Goal: Information Seeking & Learning: Learn about a topic

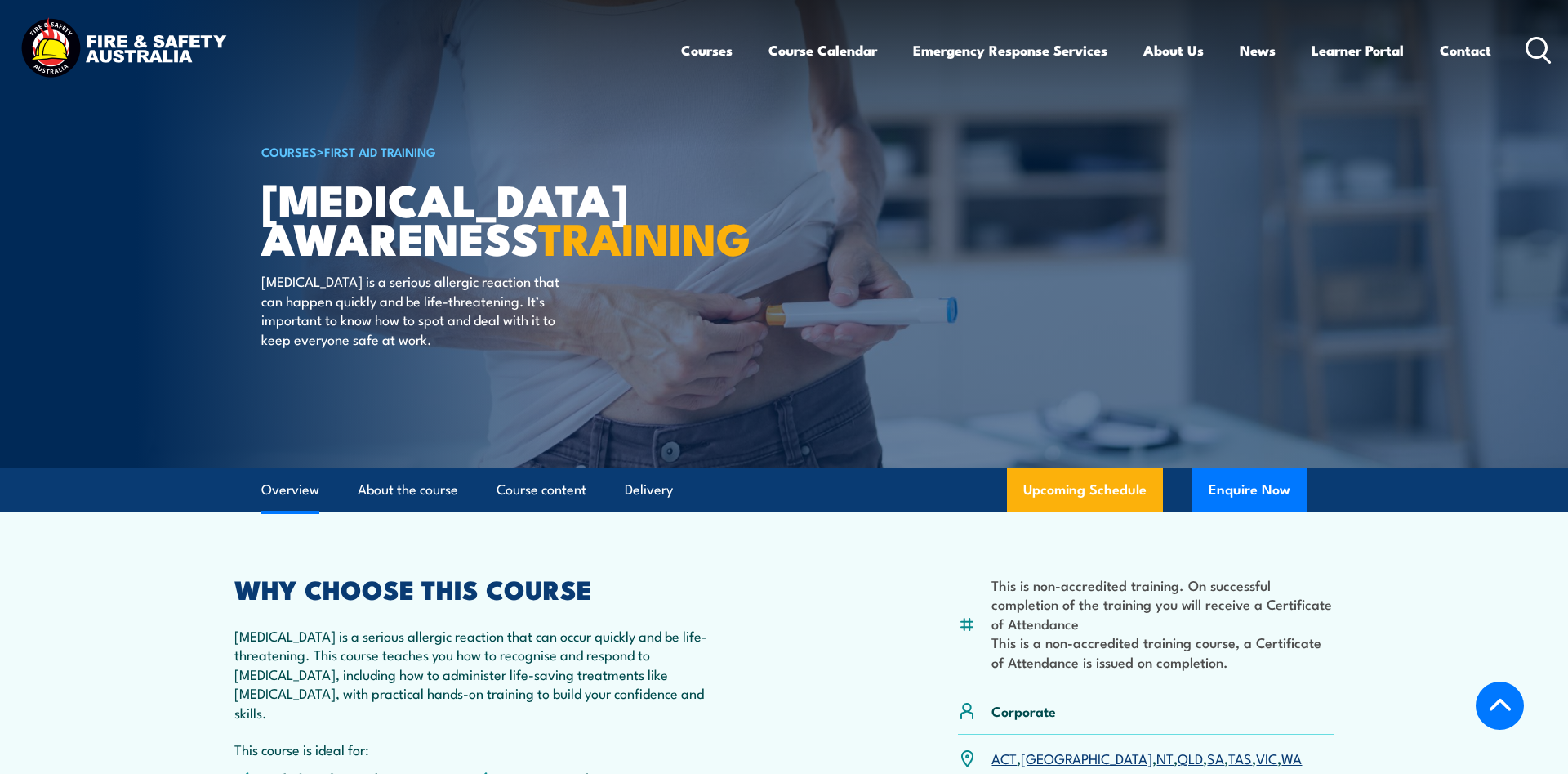
scroll to position [527, 0]
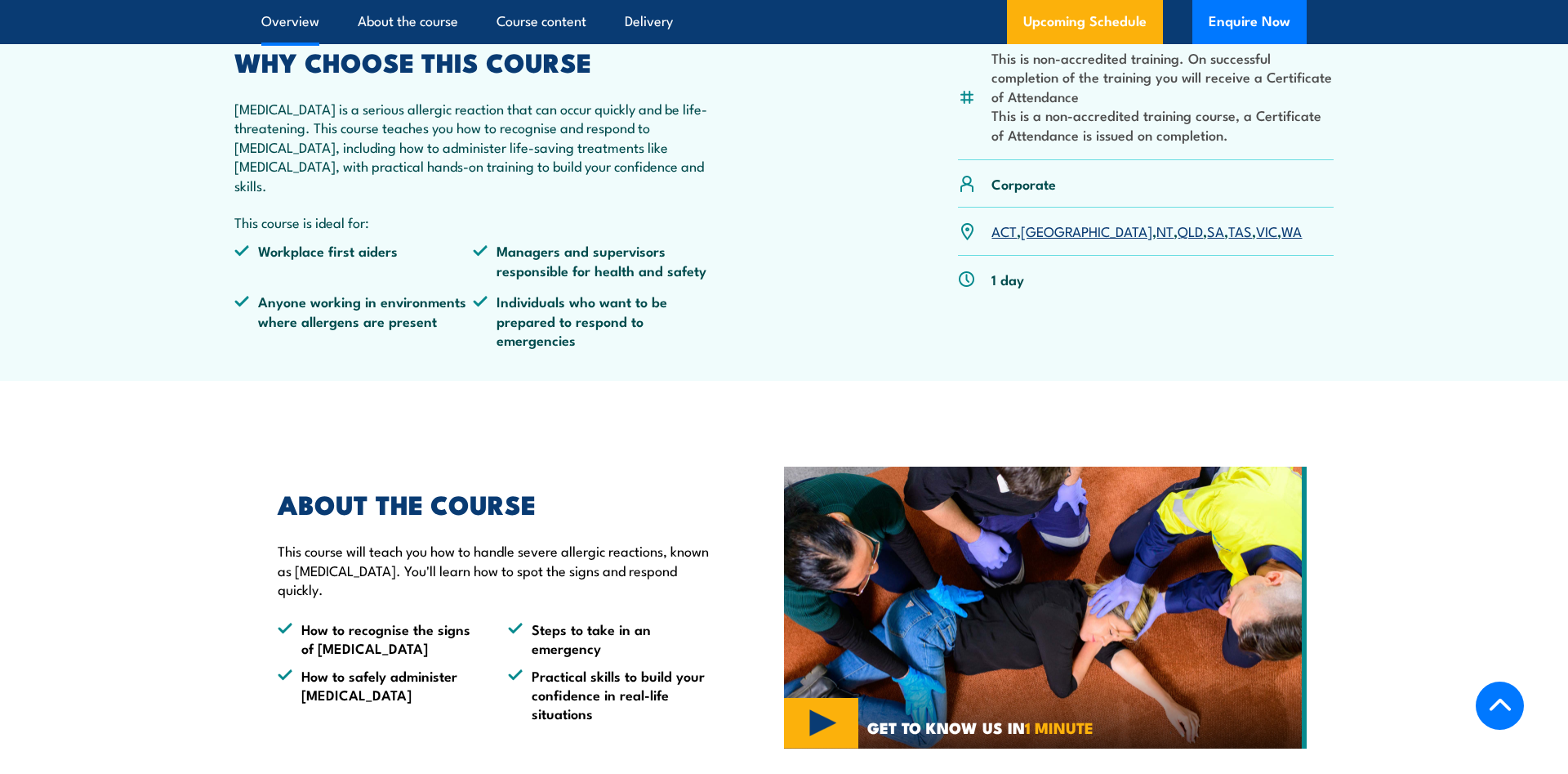
click at [1177, 231] on link "QLD" at bounding box center [1190, 230] width 26 height 20
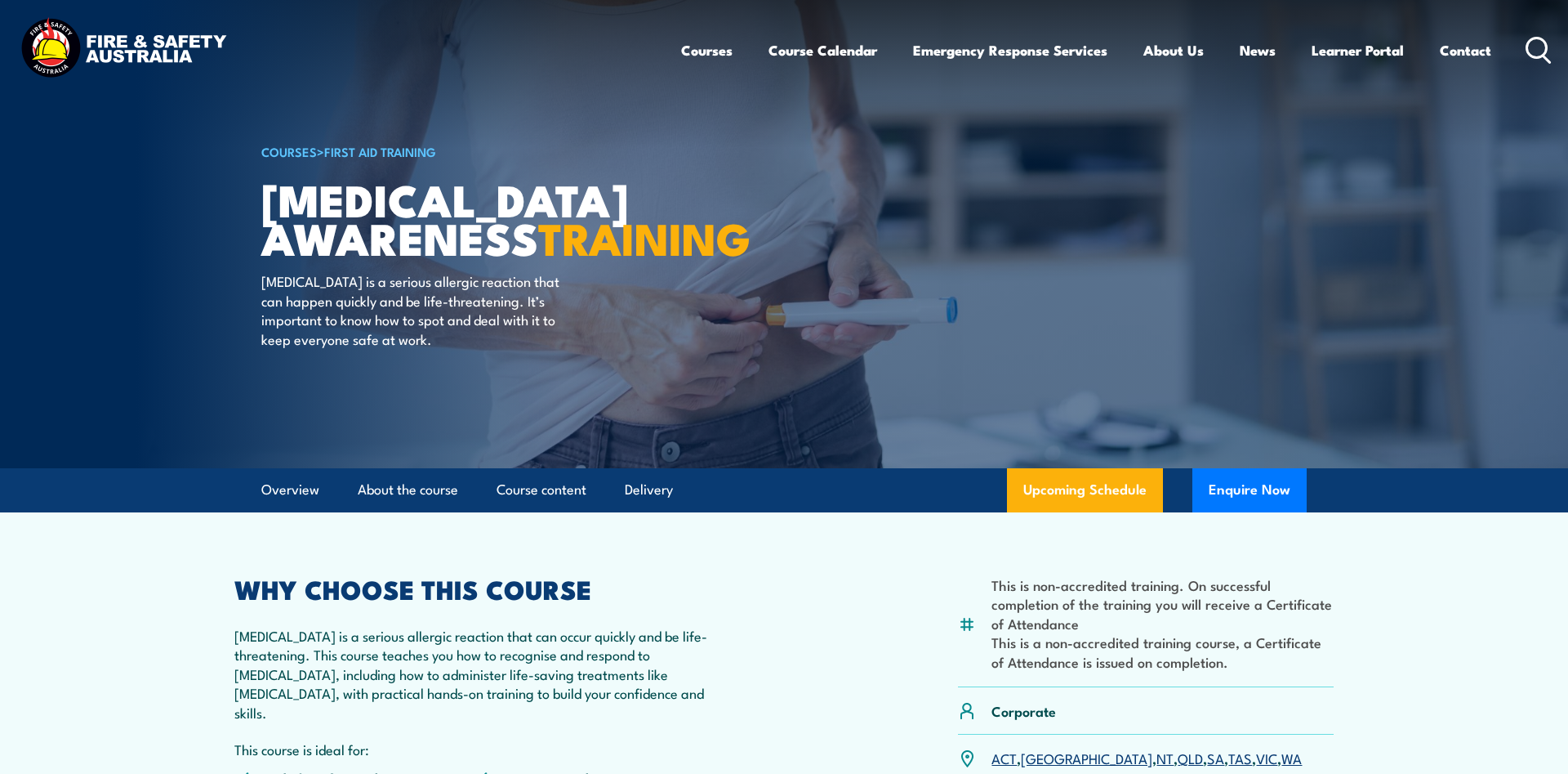
scroll to position [2476, 0]
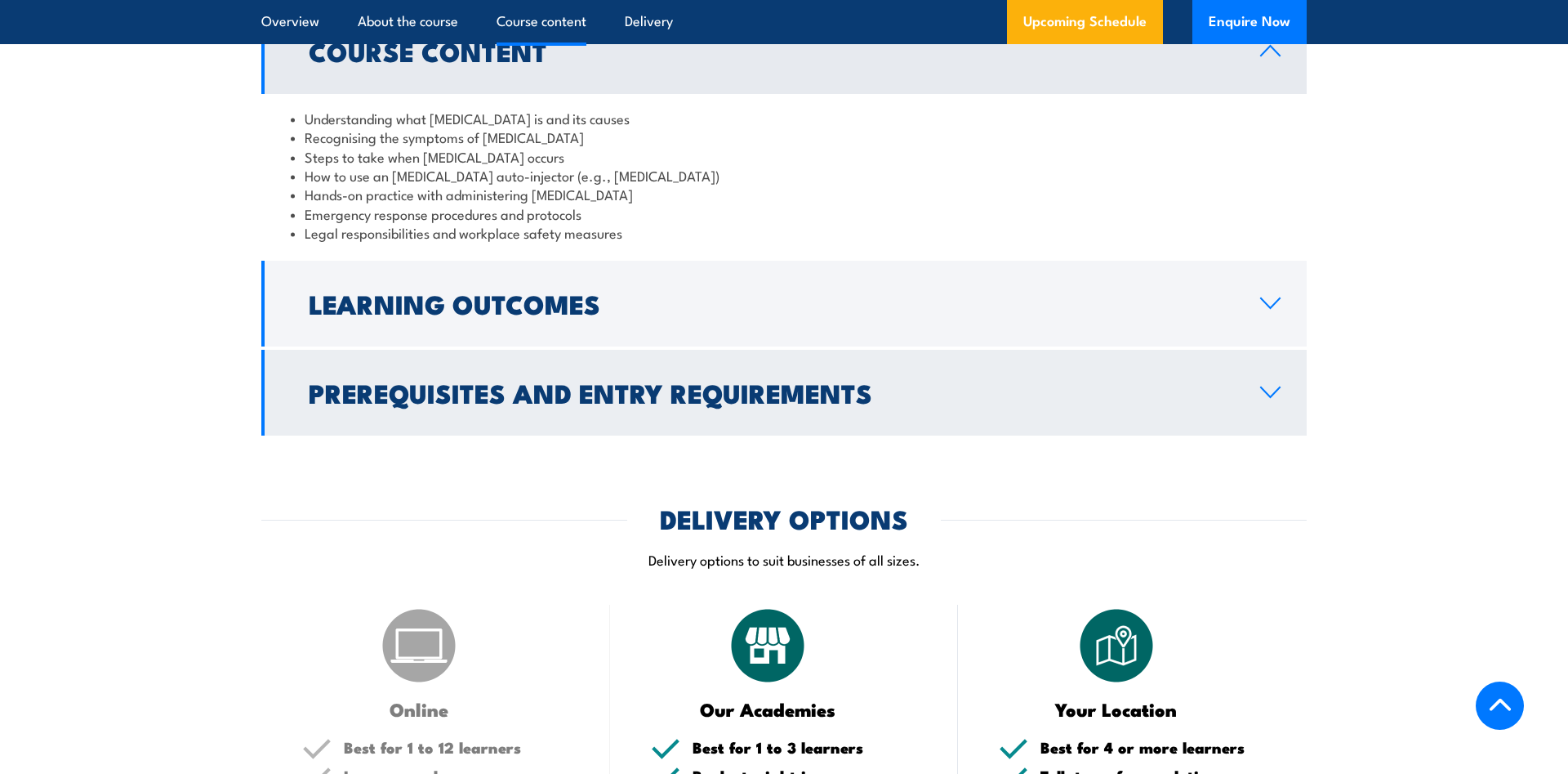
click at [355, 380] on h2 "Prerequisites and Entry Requirements" at bounding box center [771, 392] width 925 height 23
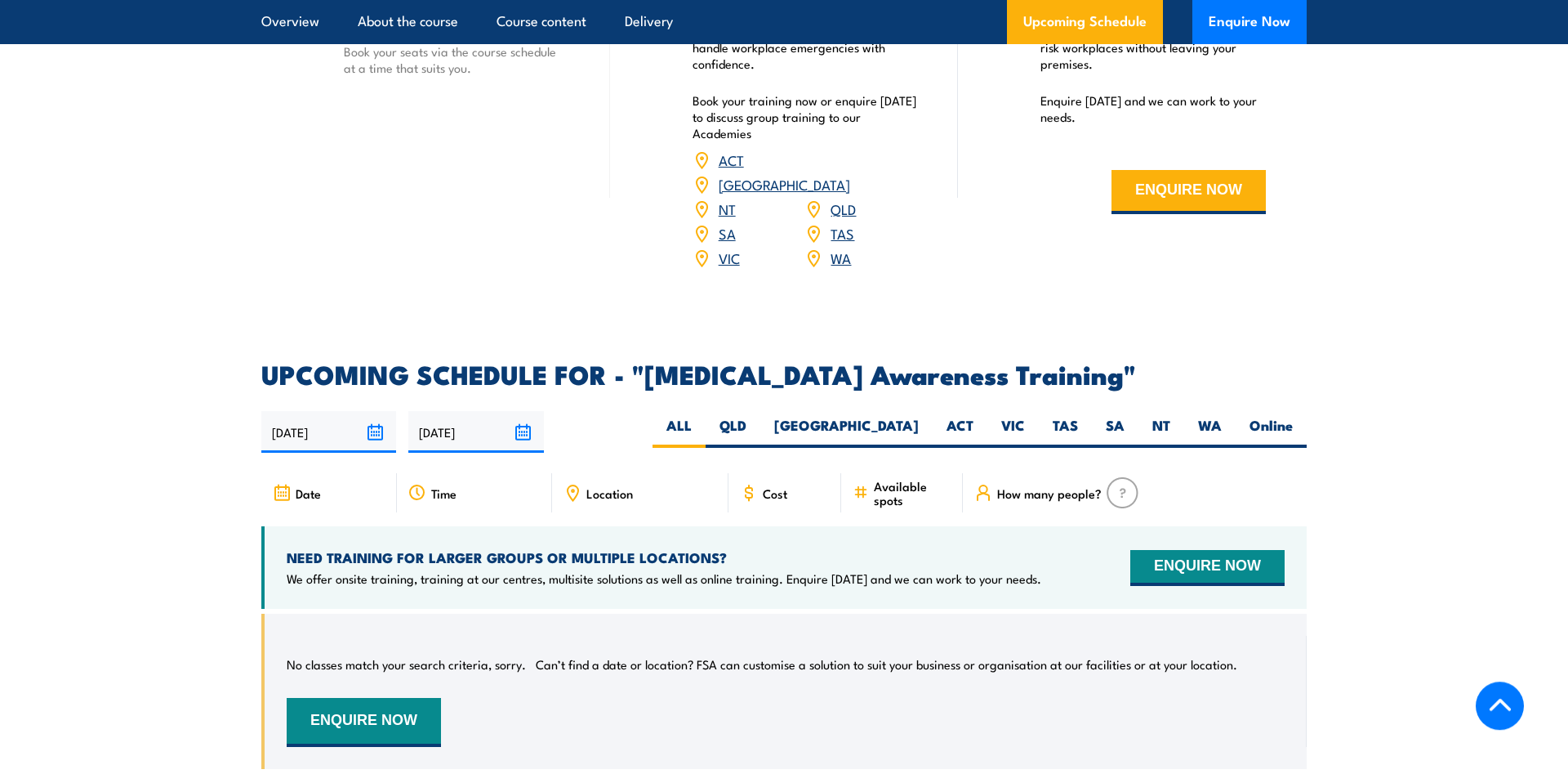
scroll to position [1944, 0]
